Goal: Task Accomplishment & Management: Use online tool/utility

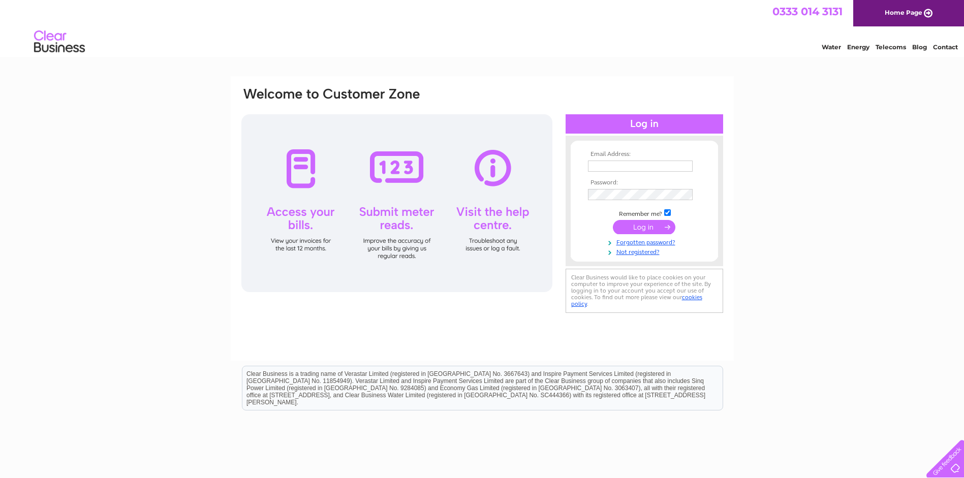
type input "stewartcraig@ntlworld.com"
click at [642, 228] on input "submit" at bounding box center [644, 227] width 63 height 14
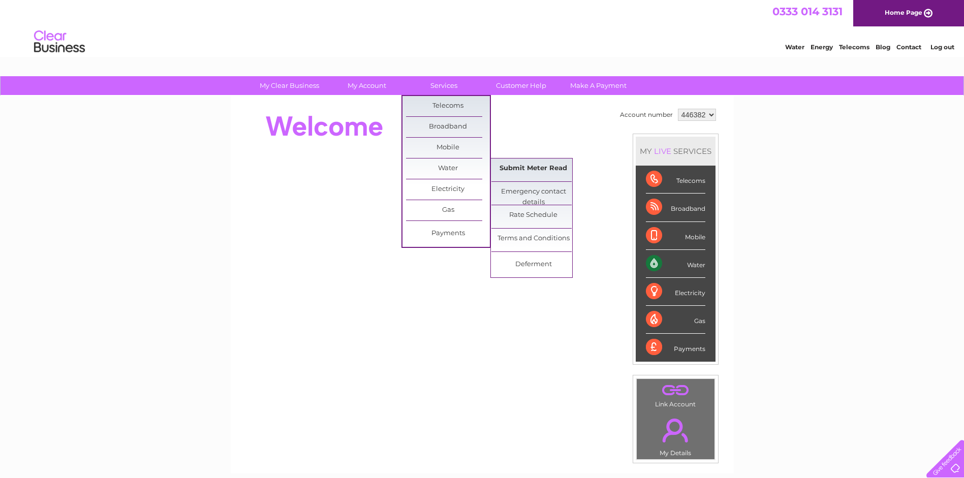
click at [518, 166] on link "Submit Meter Read" at bounding box center [534, 169] width 84 height 20
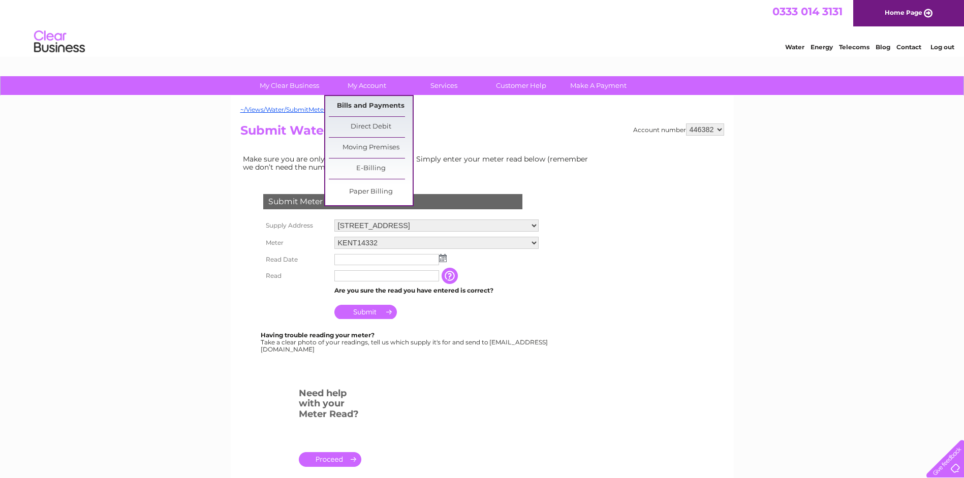
click at [380, 108] on link "Bills and Payments" at bounding box center [371, 106] width 84 height 20
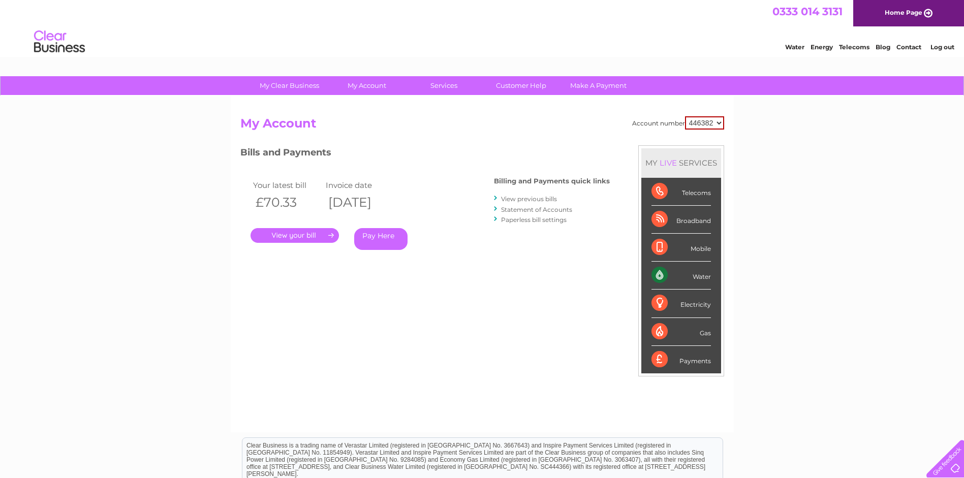
click at [302, 235] on link "." at bounding box center [295, 235] width 88 height 15
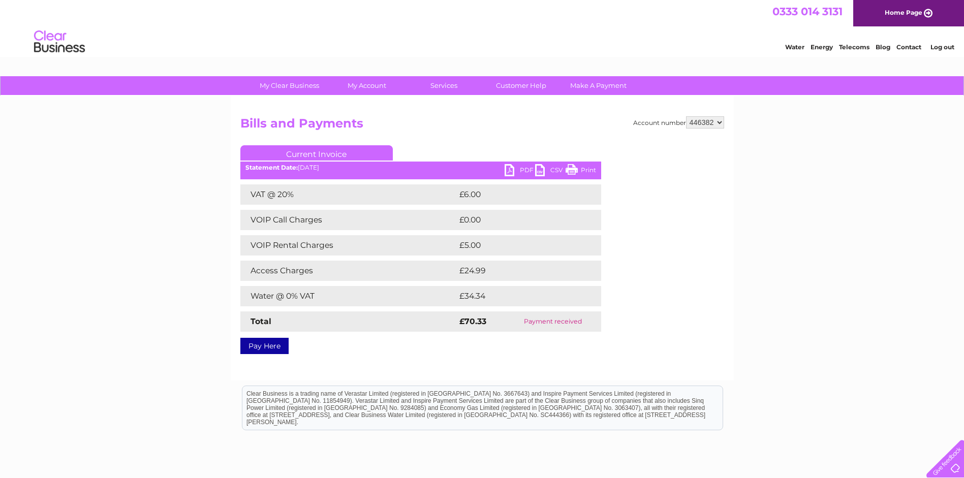
click at [525, 170] on link "PDF" at bounding box center [520, 171] width 31 height 15
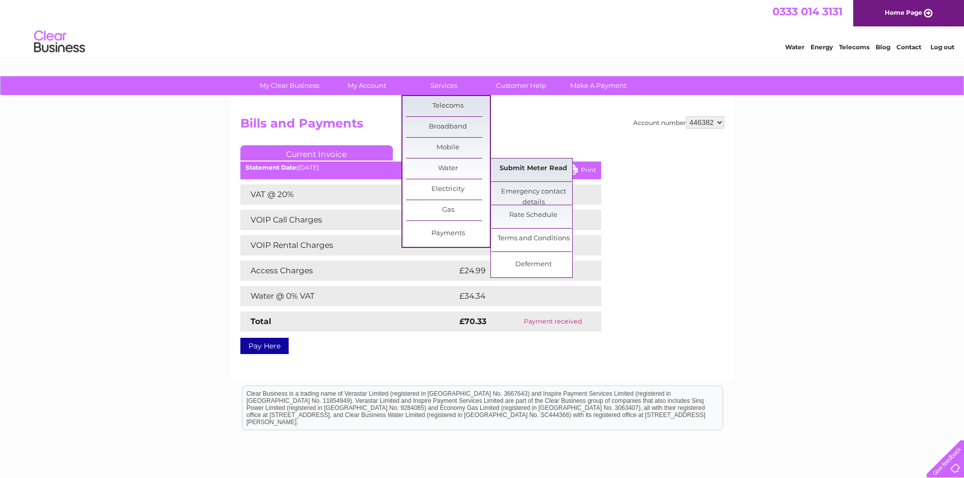
click at [516, 169] on link "Submit Meter Read" at bounding box center [534, 169] width 84 height 20
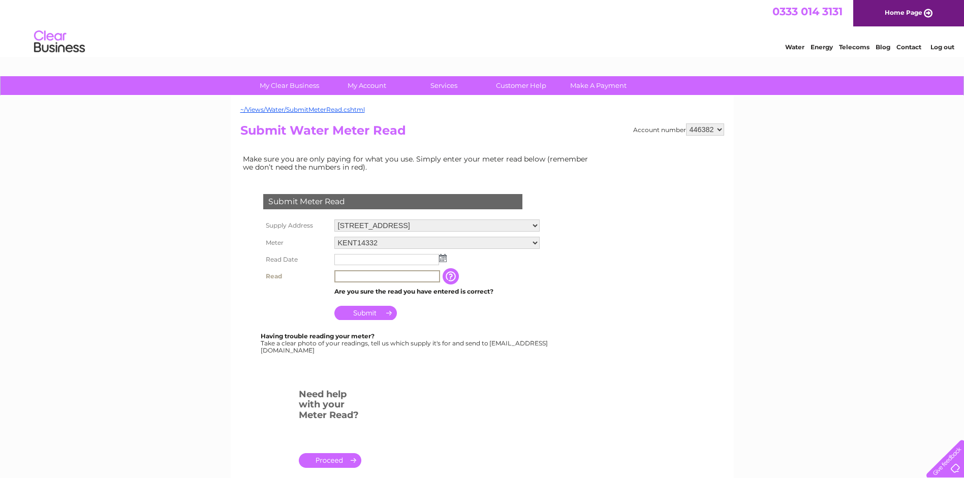
click at [360, 276] on input "text" at bounding box center [387, 276] width 106 height 12
type input "3533"
click at [345, 258] on input "text" at bounding box center [387, 260] width 106 height 12
click at [443, 258] on img at bounding box center [444, 259] width 8 height 8
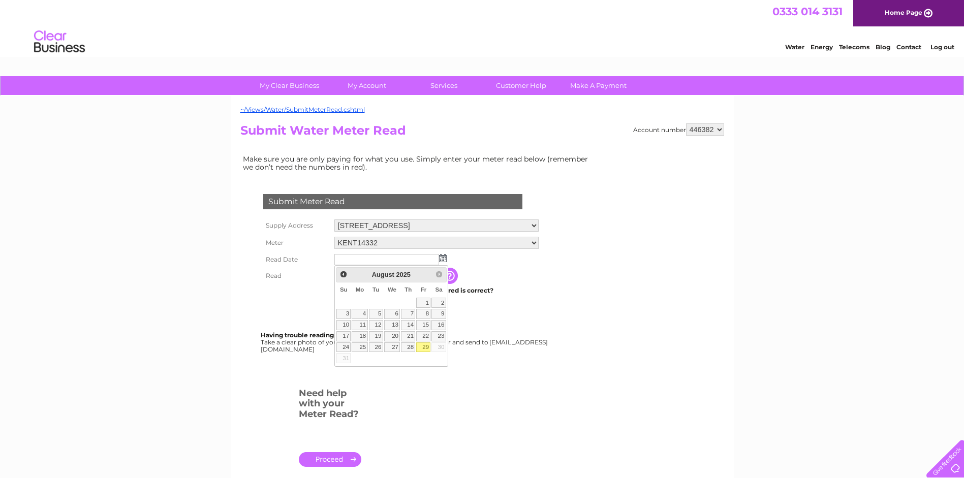
click at [427, 348] on link "29" at bounding box center [423, 348] width 14 height 10
type input "2025/08/29"
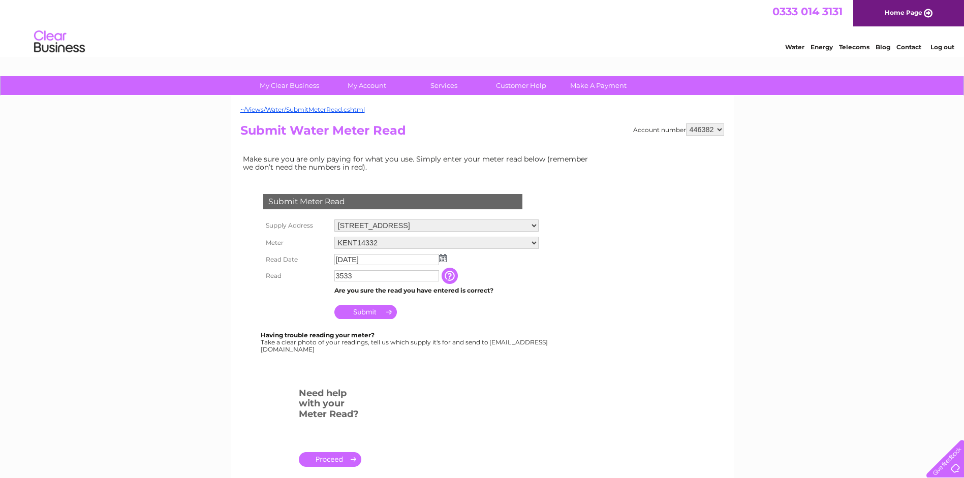
click at [367, 310] on input "Submit" at bounding box center [365, 312] width 63 height 14
